Goal: Share content

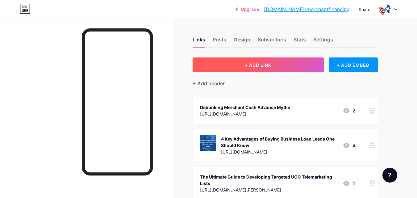
click at [277, 66] on button "+ ADD LINK" at bounding box center [257, 64] width 131 height 15
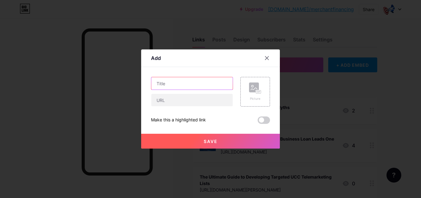
click at [166, 80] on input "text" at bounding box center [191, 83] width 81 height 12
paste input "How to Spot MCA Mailing Lists That Work: A Practical Guide"
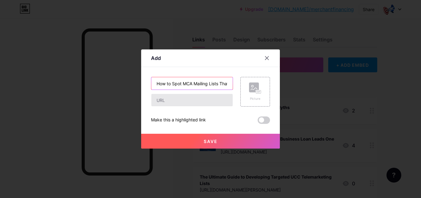
scroll to position [0, 51]
type input "How to Spot MCA Mailing Lists That Work: A Practical Guide"
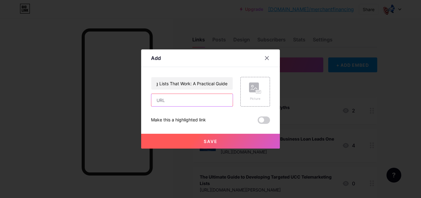
click at [175, 103] on input "text" at bounding box center [191, 100] width 81 height 12
paste input "[URL][DOMAIN_NAME]"
type input "[URL][DOMAIN_NAME]"
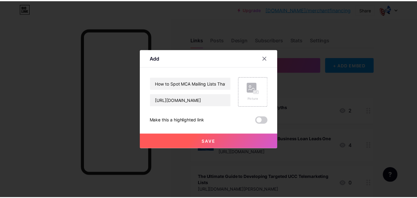
scroll to position [0, 0]
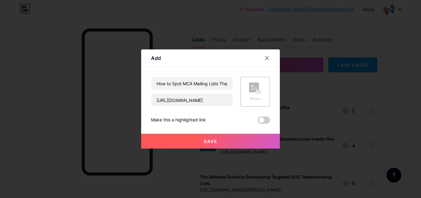
click at [231, 137] on button "Save" at bounding box center [210, 141] width 139 height 15
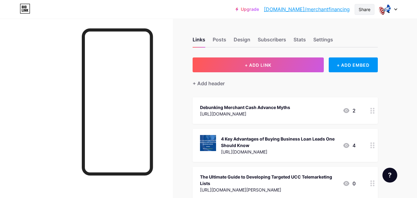
click at [362, 5] on div "Share" at bounding box center [364, 9] width 20 height 11
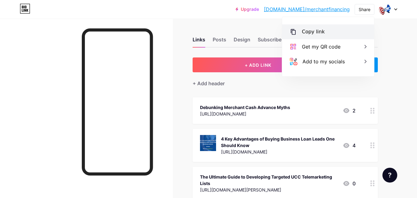
click at [298, 30] on div "Copy link" at bounding box center [328, 31] width 92 height 15
